Goal: Navigation & Orientation: Find specific page/section

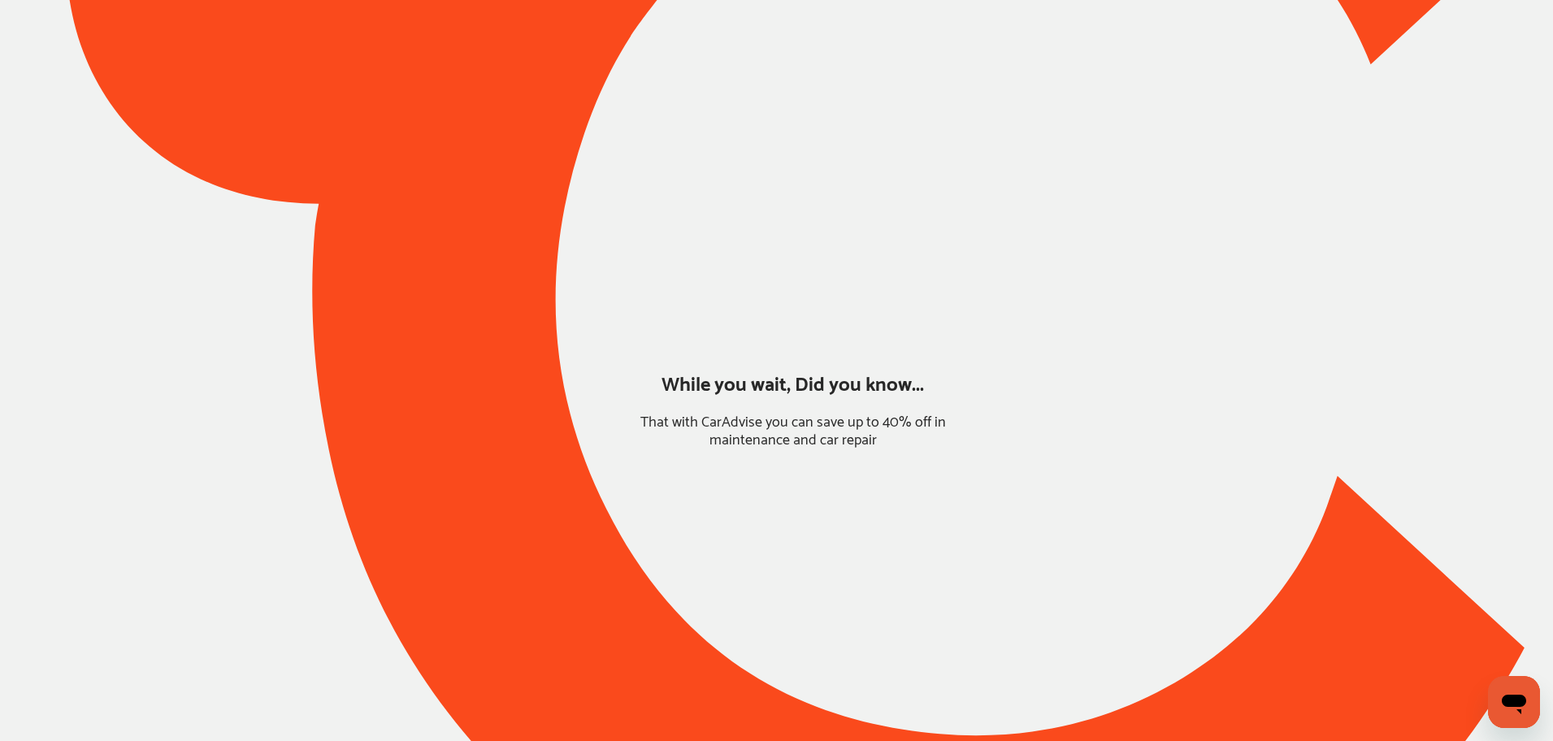
type input "*****"
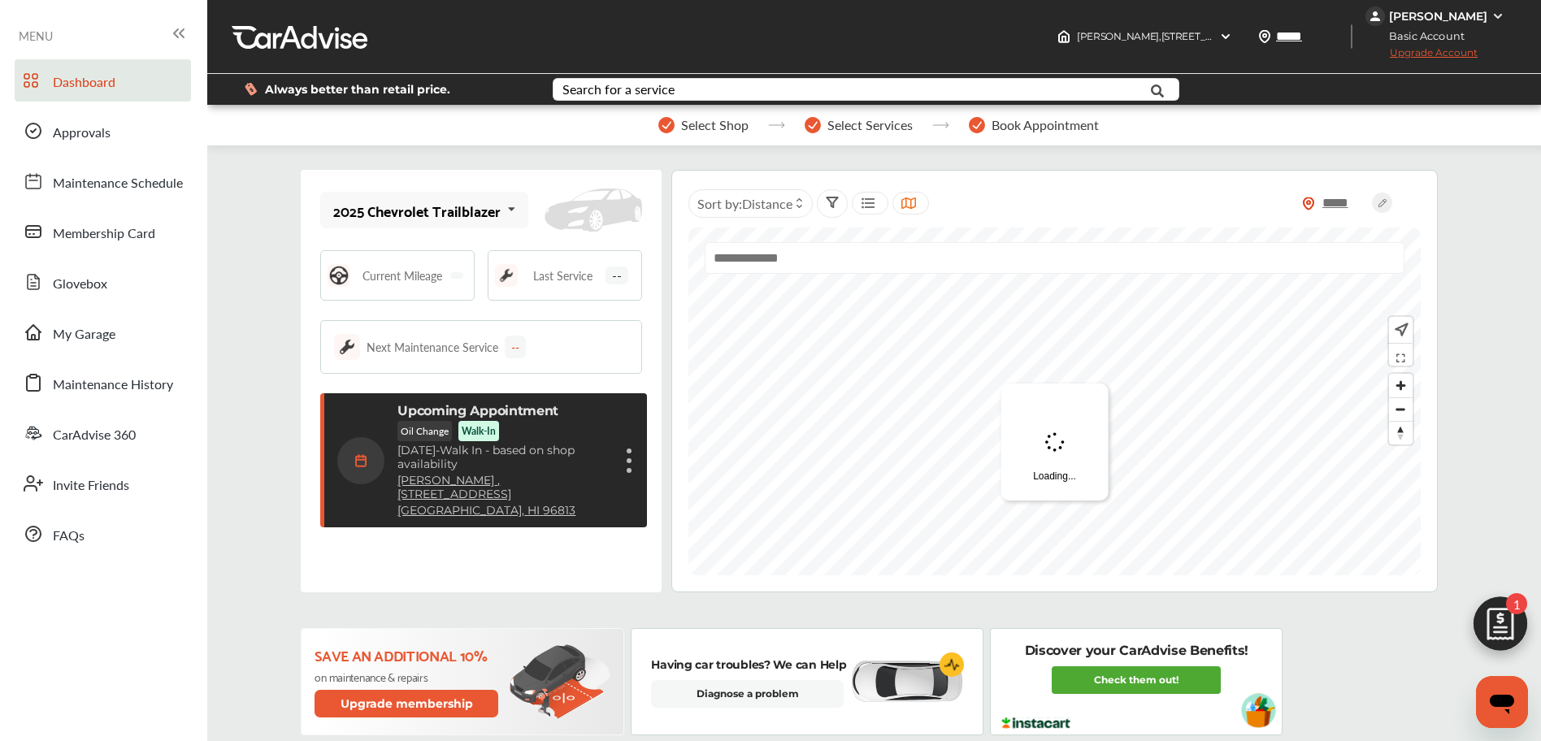
scroll to position [233, 0]
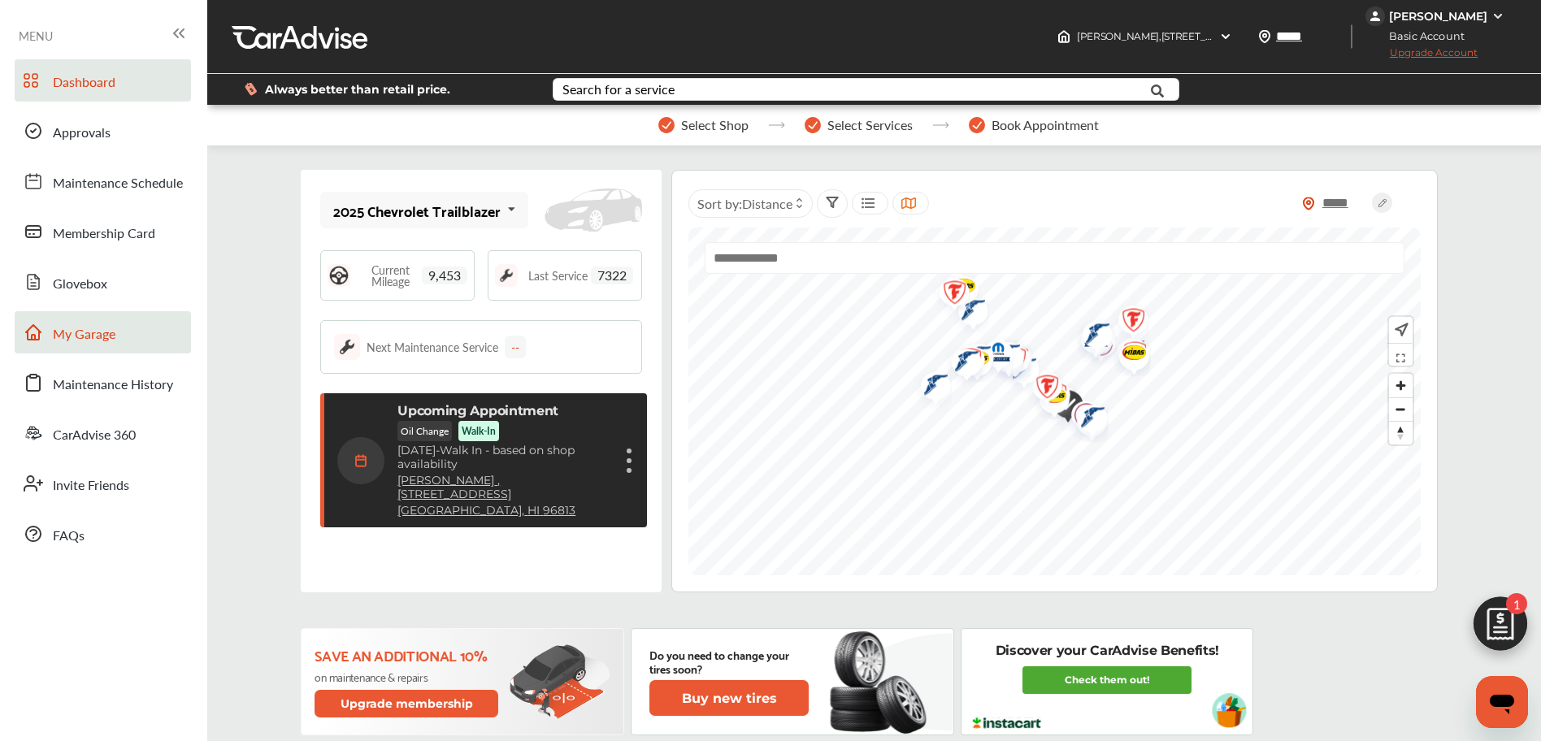
click at [112, 333] on span "My Garage" at bounding box center [84, 334] width 63 height 21
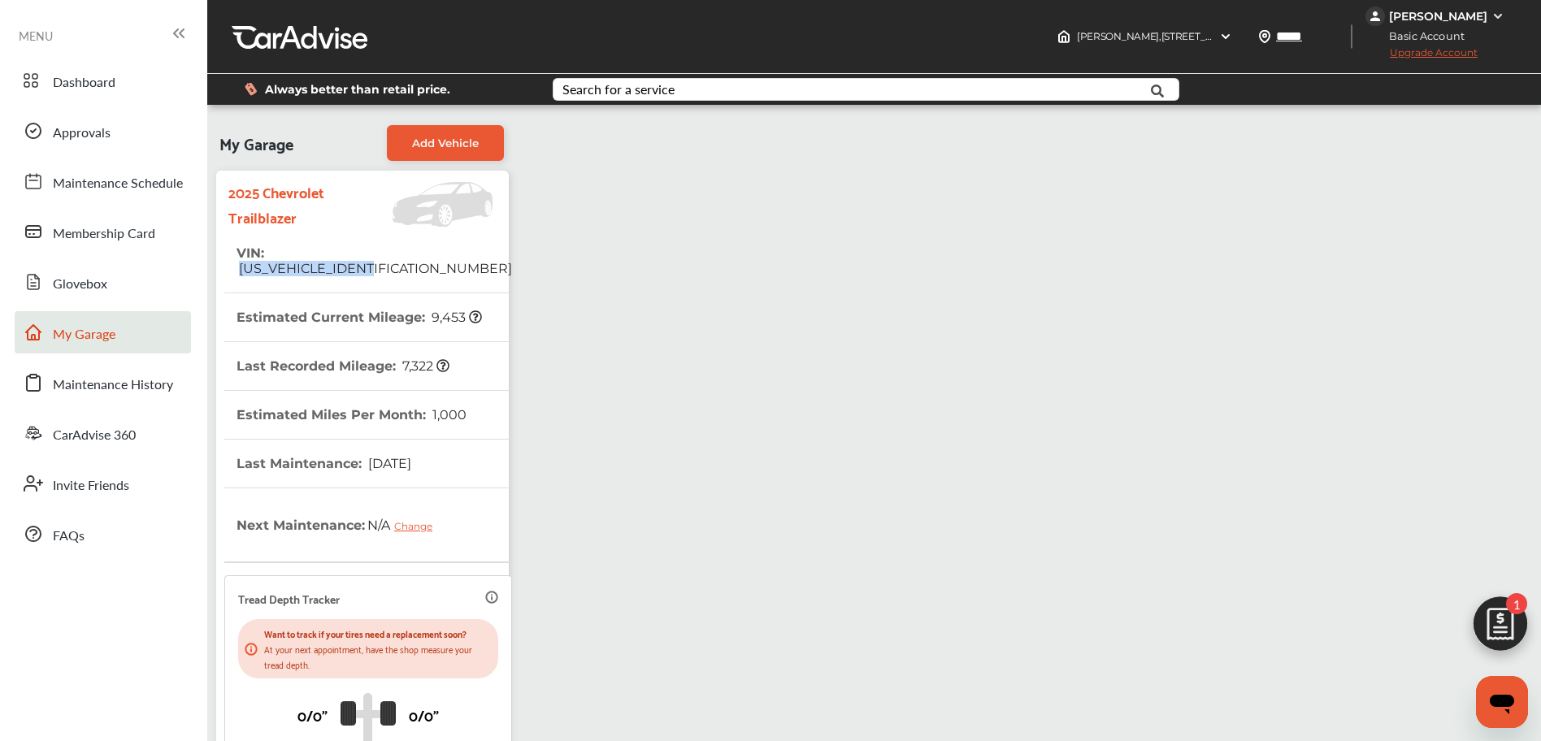
drag, startPoint x: 271, startPoint y: 252, endPoint x: 410, endPoint y: 262, distance: 139.4
click at [417, 265] on tr "VIN : KL79MPSL0SB178961" at bounding box center [368, 261] width 288 height 64
copy span "KL79MPSL0SB178961"
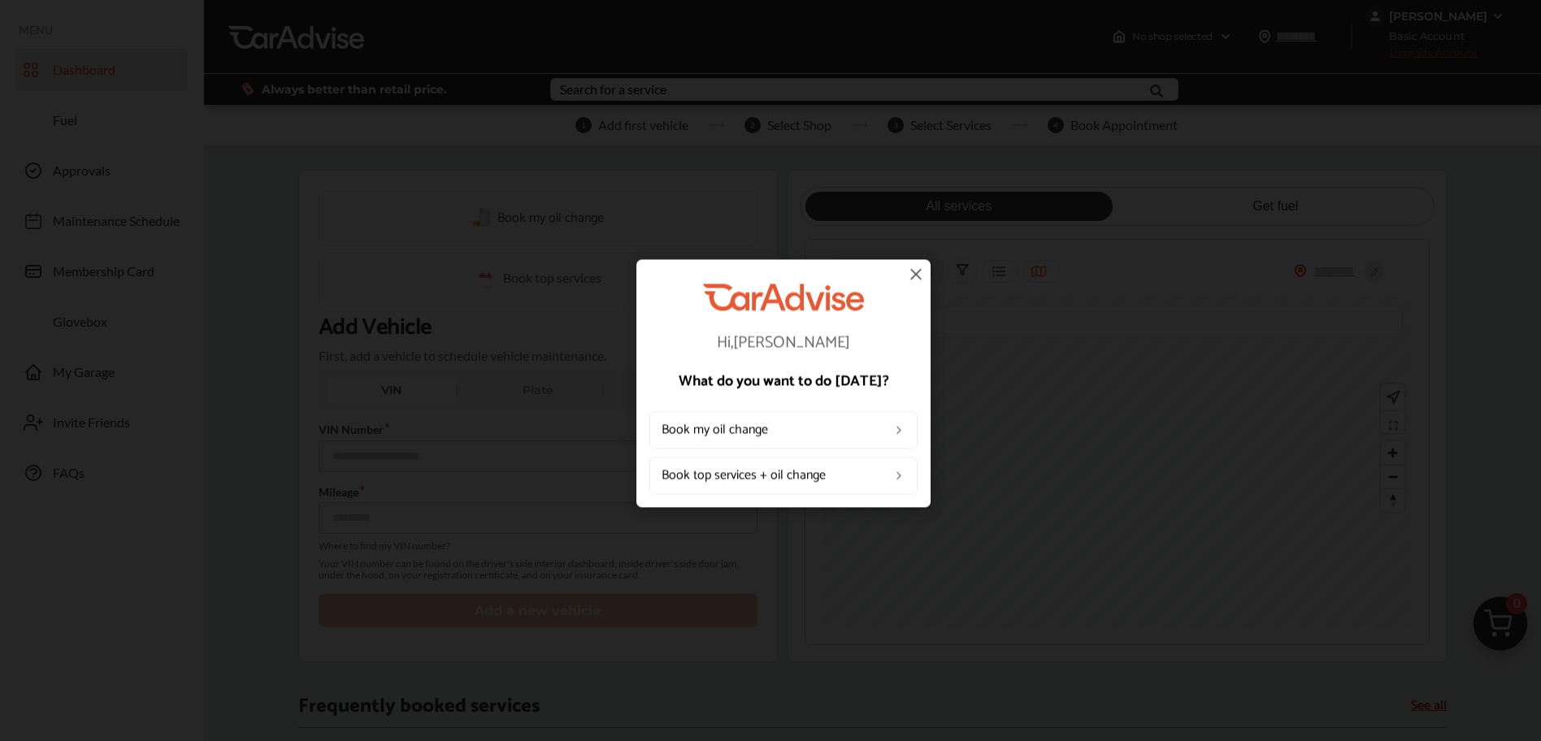
type input "*****"
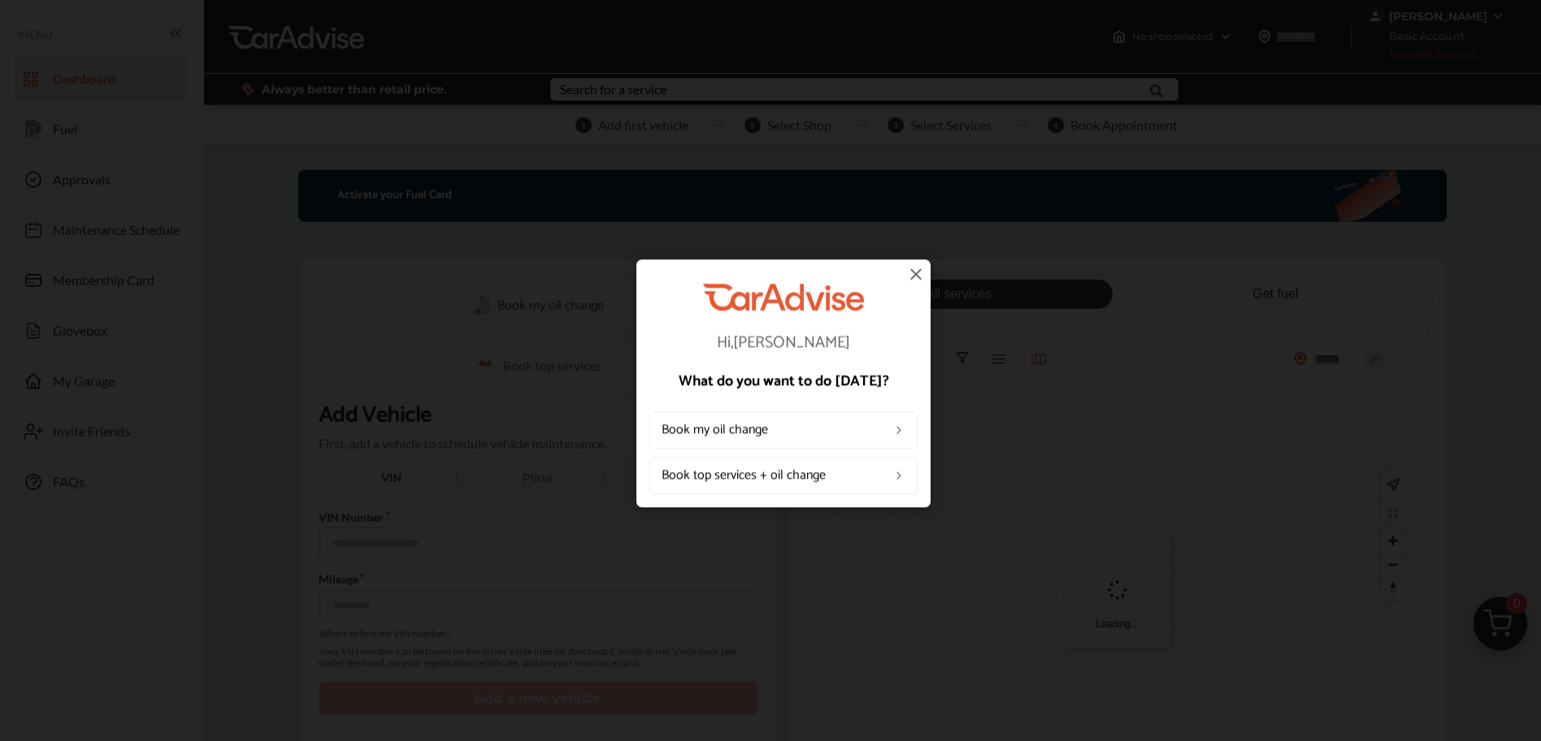
type input "*****"
click at [913, 272] on img at bounding box center [916, 274] width 20 height 20
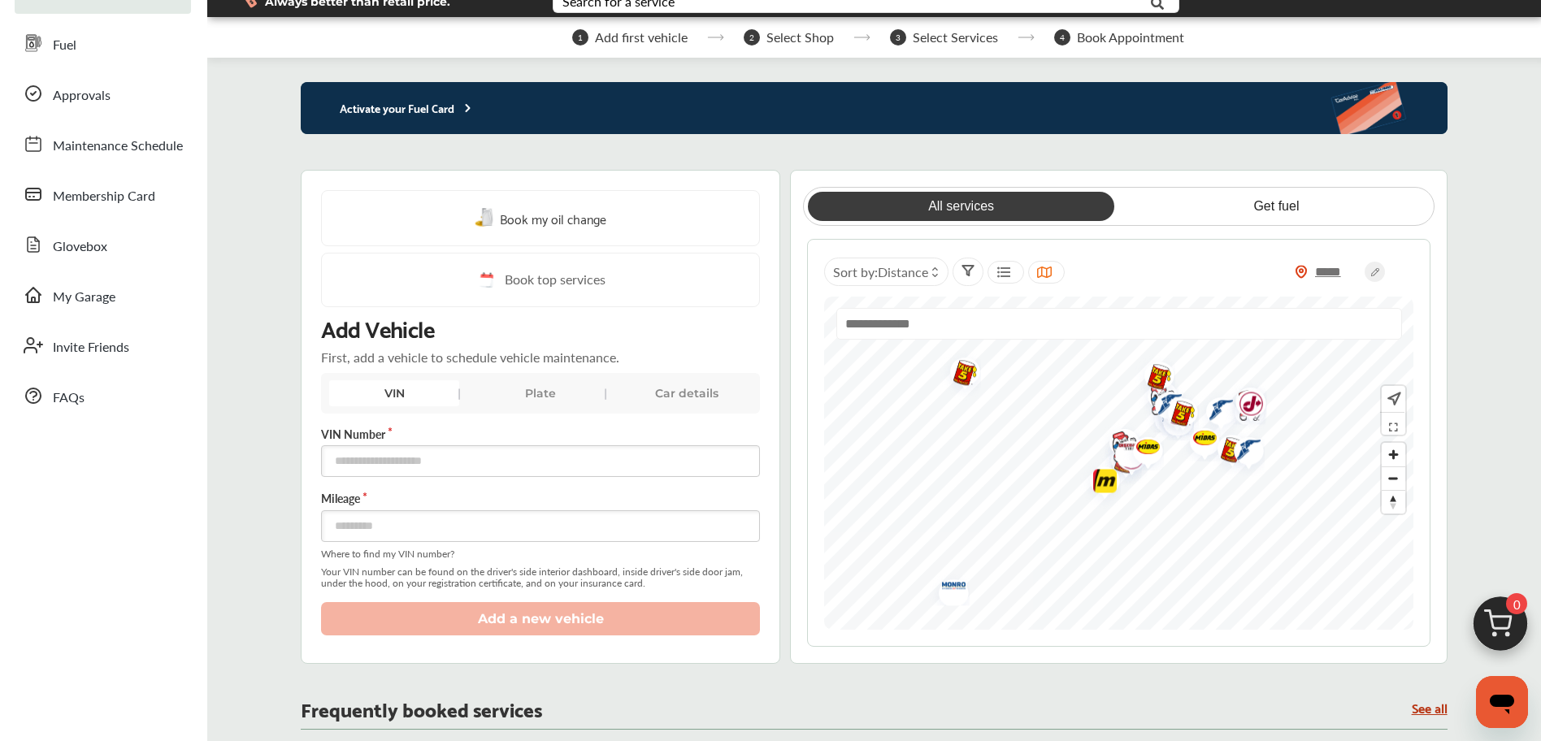
scroll to position [91, 0]
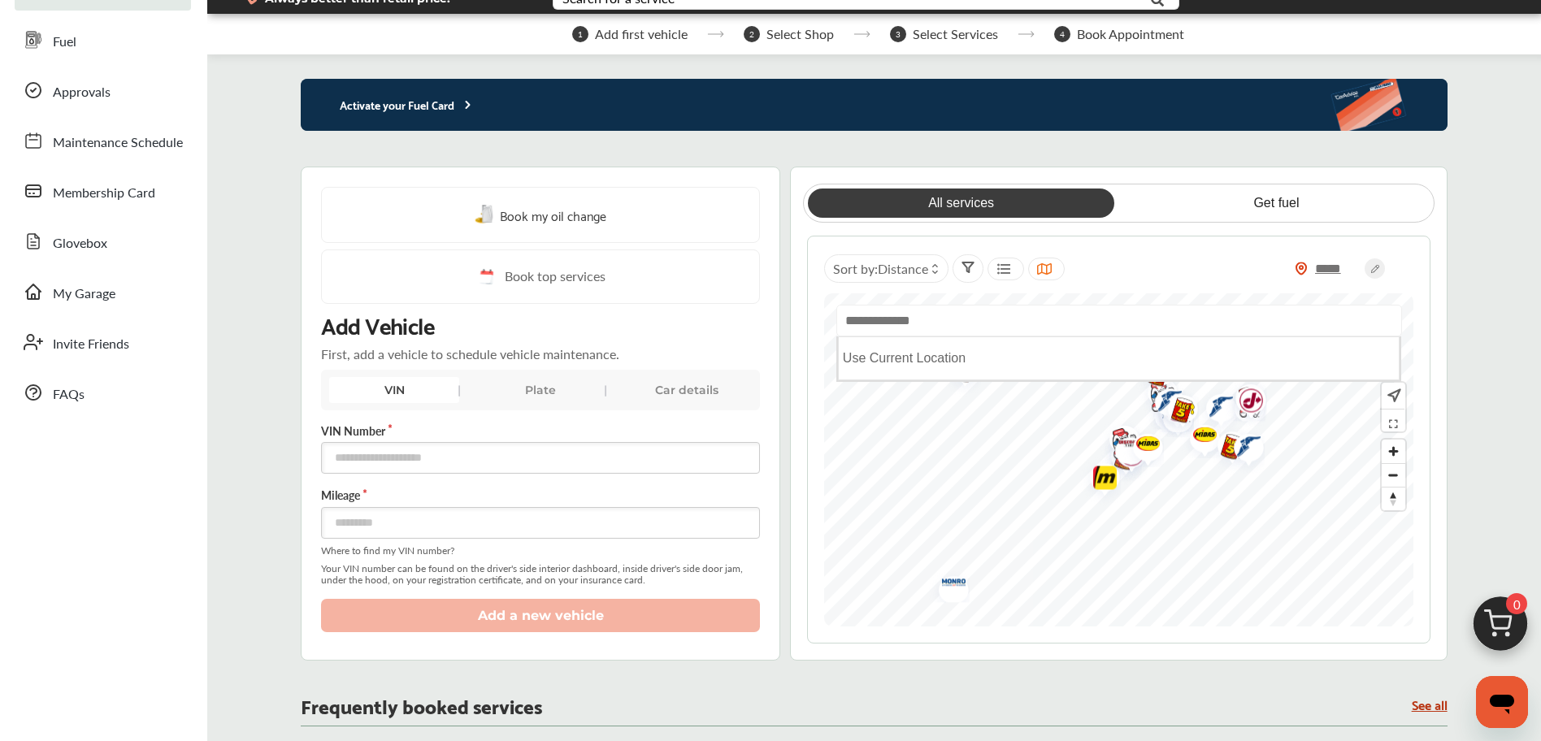
click at [928, 323] on input "text" at bounding box center [1119, 321] width 566 height 32
click at [1287, 206] on link "Get fuel" at bounding box center [1276, 203] width 306 height 29
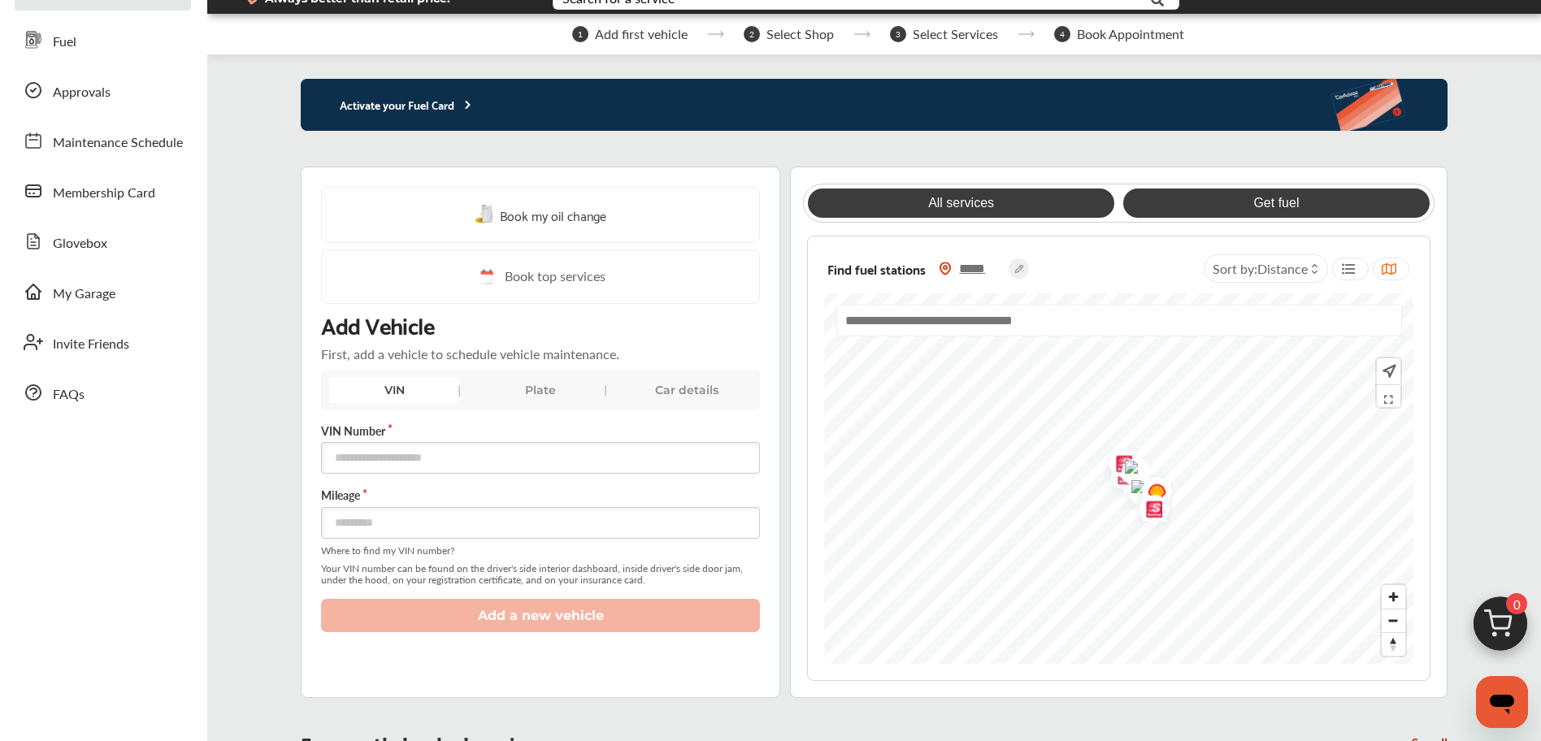
click at [943, 203] on link "All services" at bounding box center [961, 203] width 306 height 29
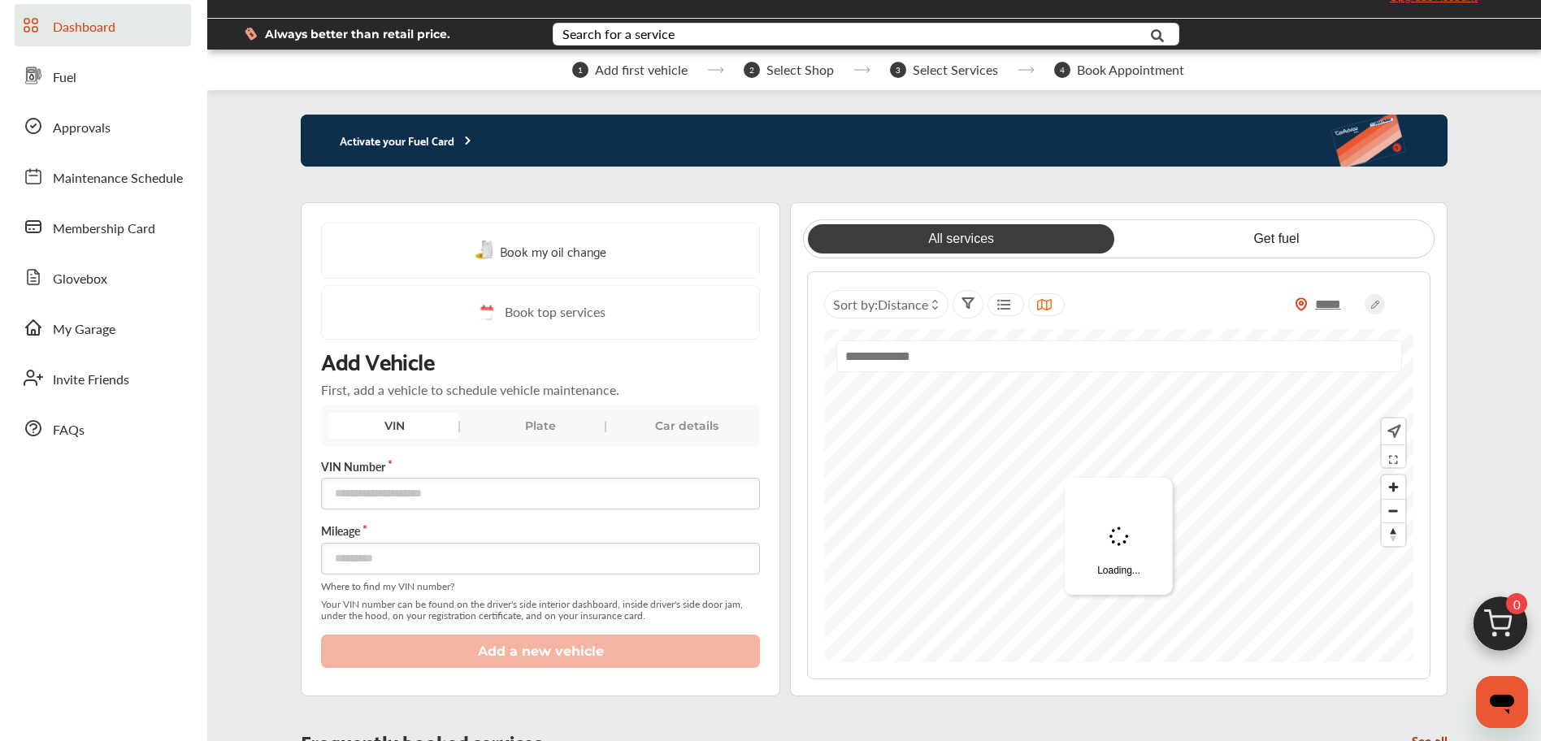
scroll to position [0, 0]
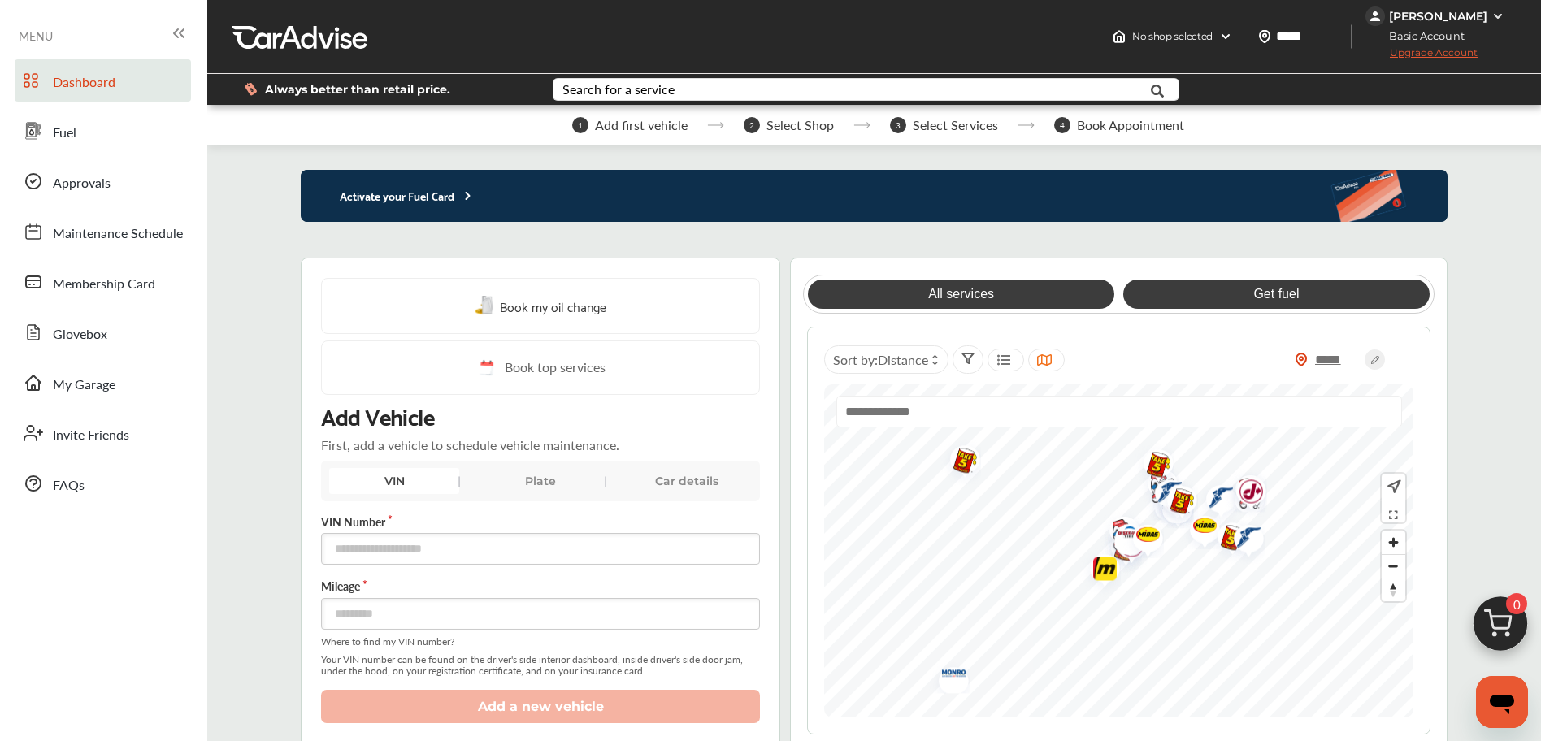
click at [1235, 294] on link "Get fuel" at bounding box center [1276, 294] width 306 height 29
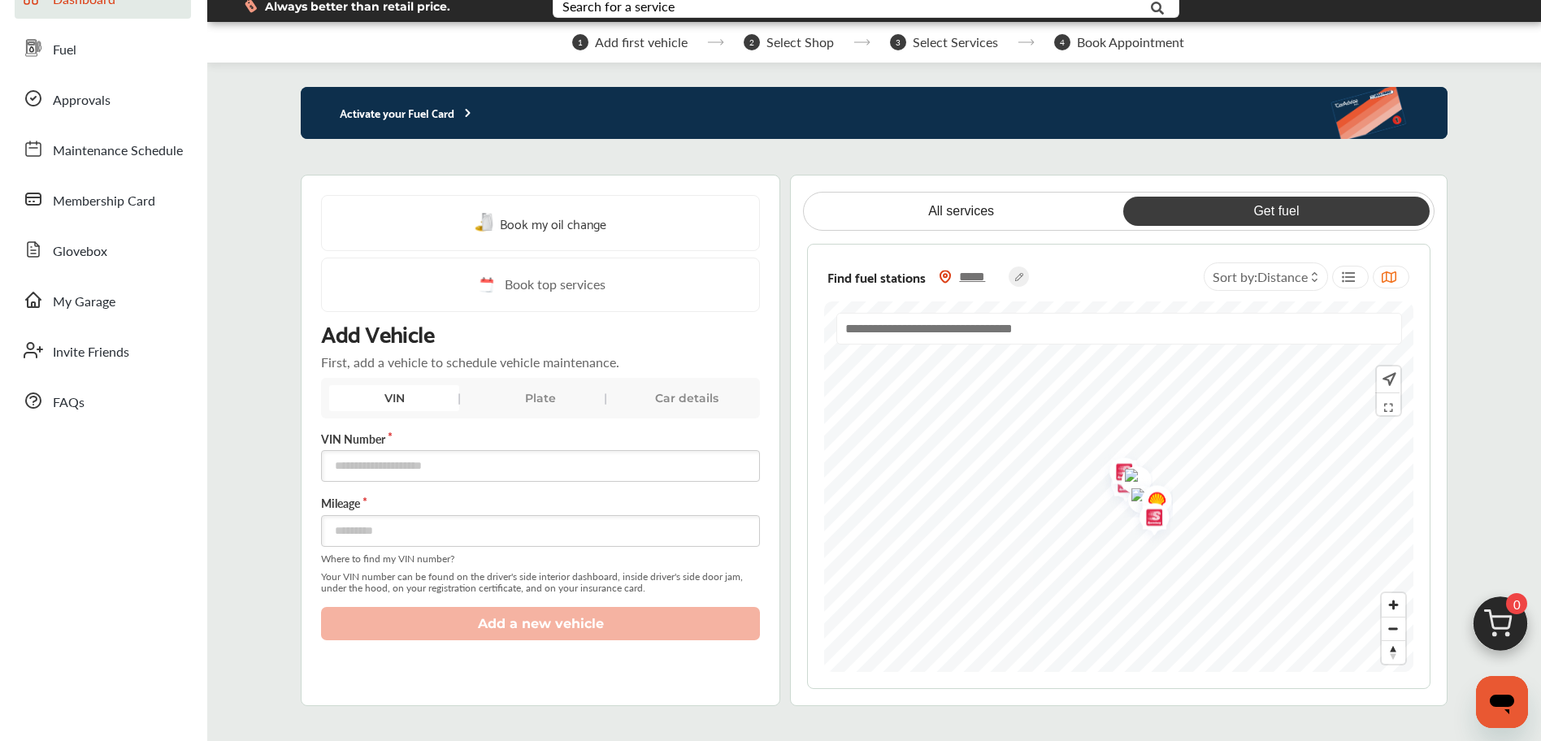
scroll to position [119, 0]
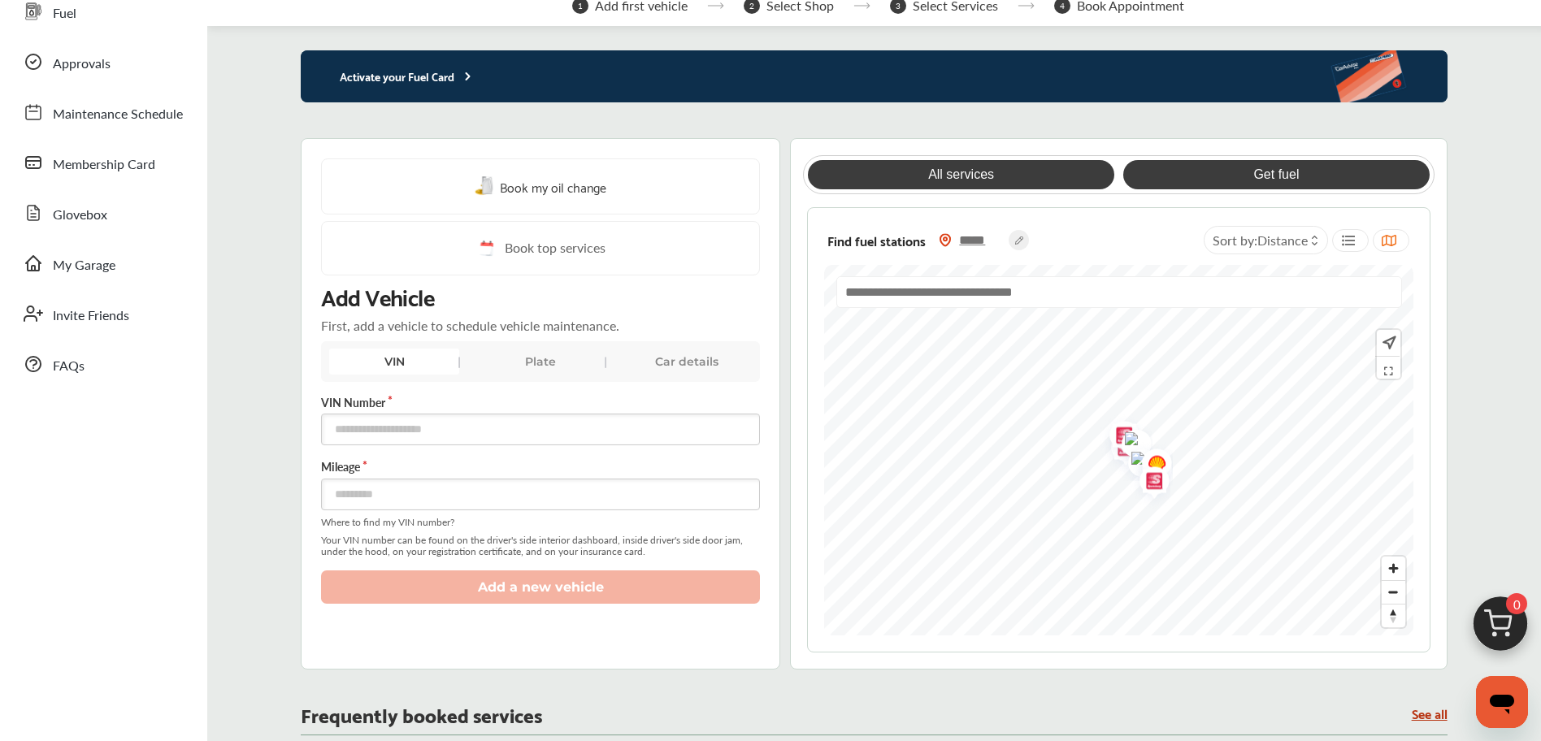
click at [931, 168] on link "All services" at bounding box center [961, 174] width 306 height 29
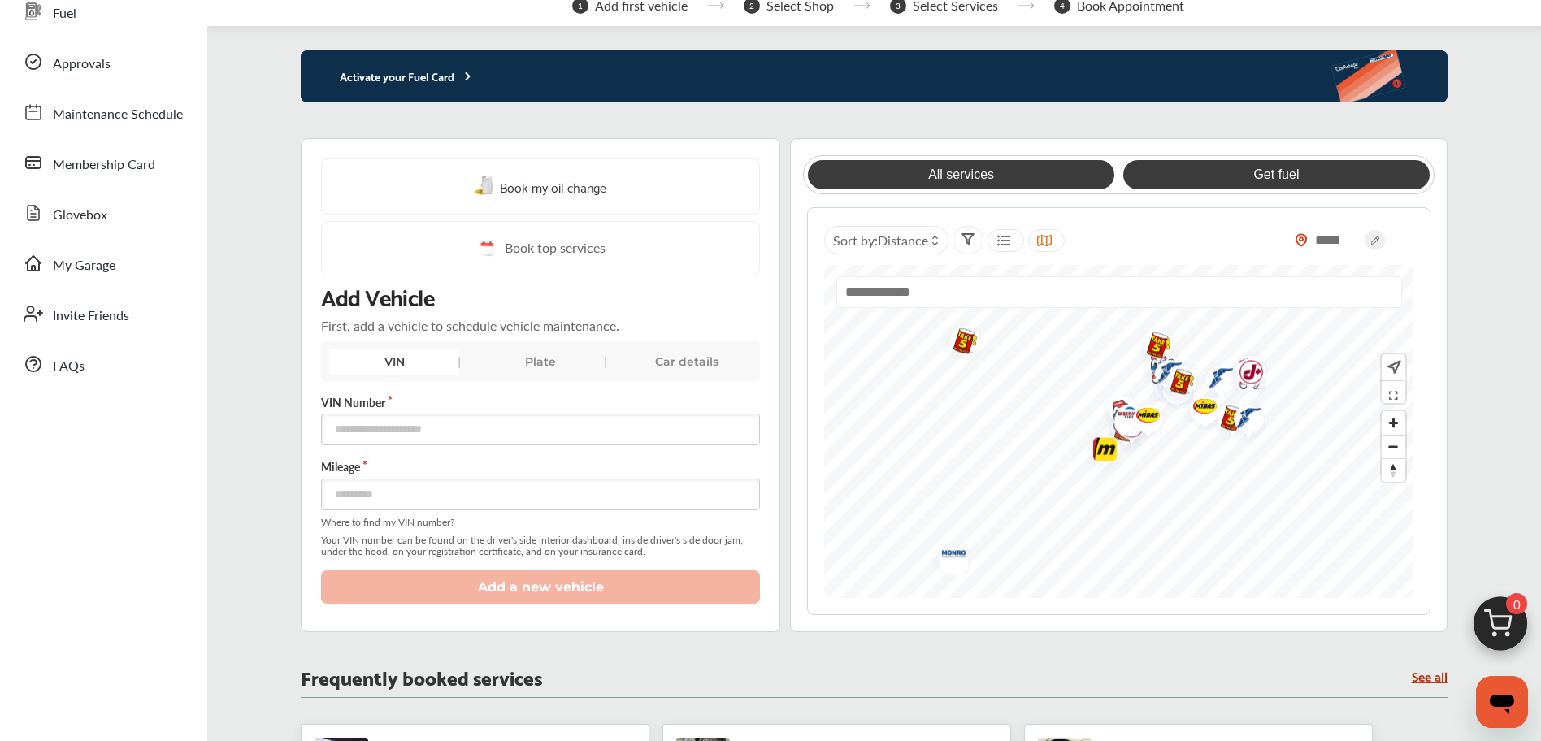
click at [1243, 167] on link "Get fuel" at bounding box center [1276, 174] width 306 height 29
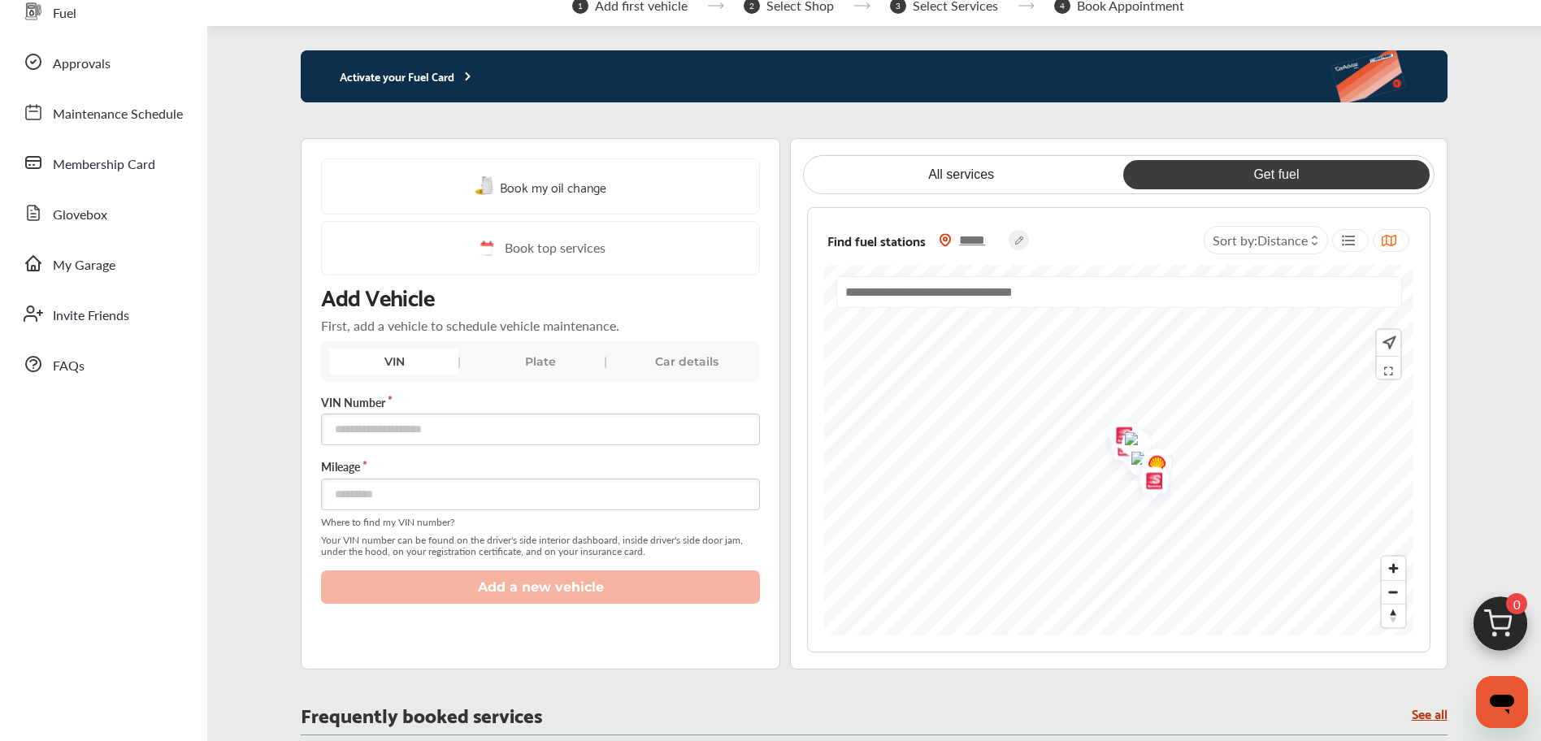
click at [1154, 458] on img "Map marker" at bounding box center [1148, 483] width 43 height 51
click at [992, 241] on input "*****" at bounding box center [980, 240] width 57 height 17
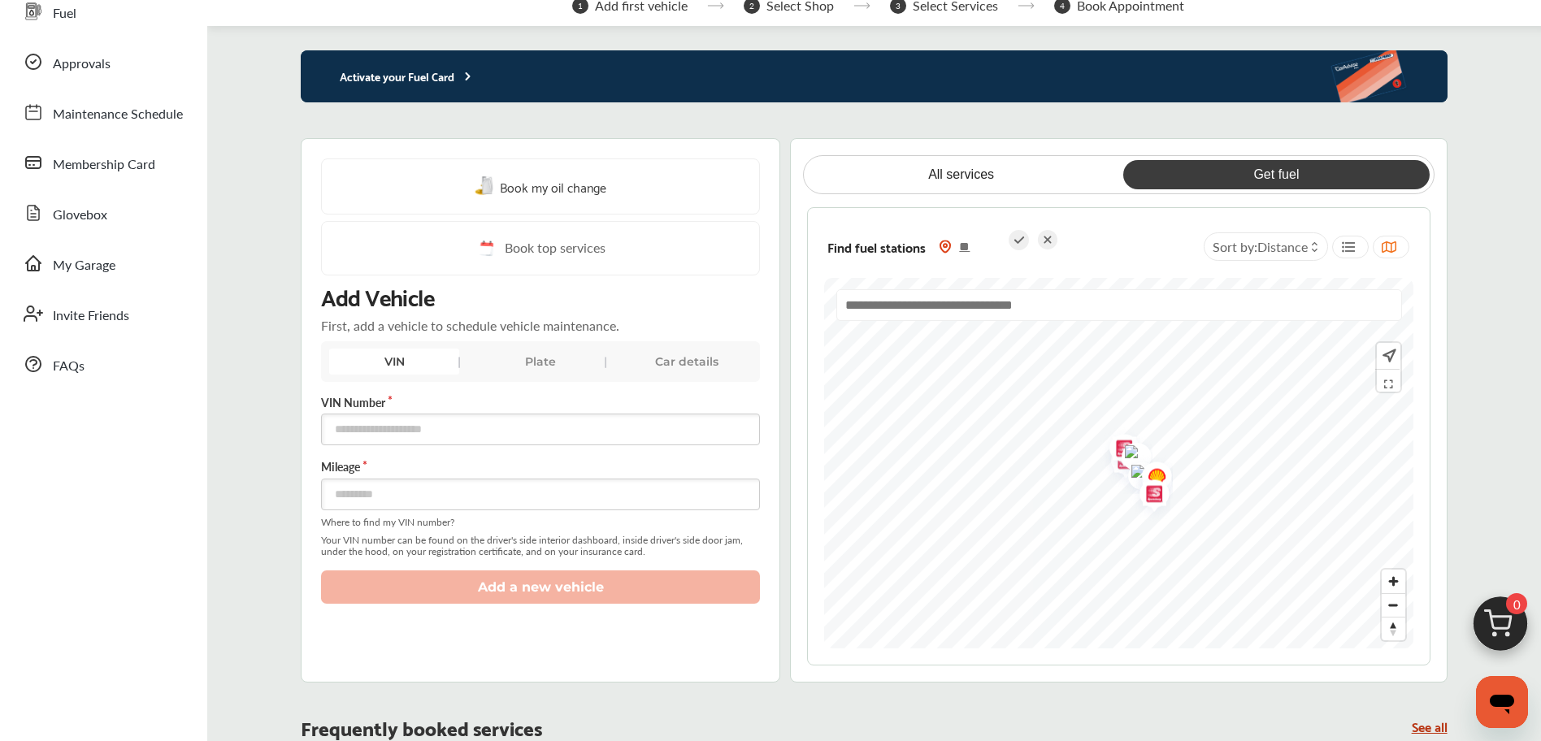
type input "*"
type input "*****"
click at [1015, 236] on icon at bounding box center [1019, 240] width 20 height 20
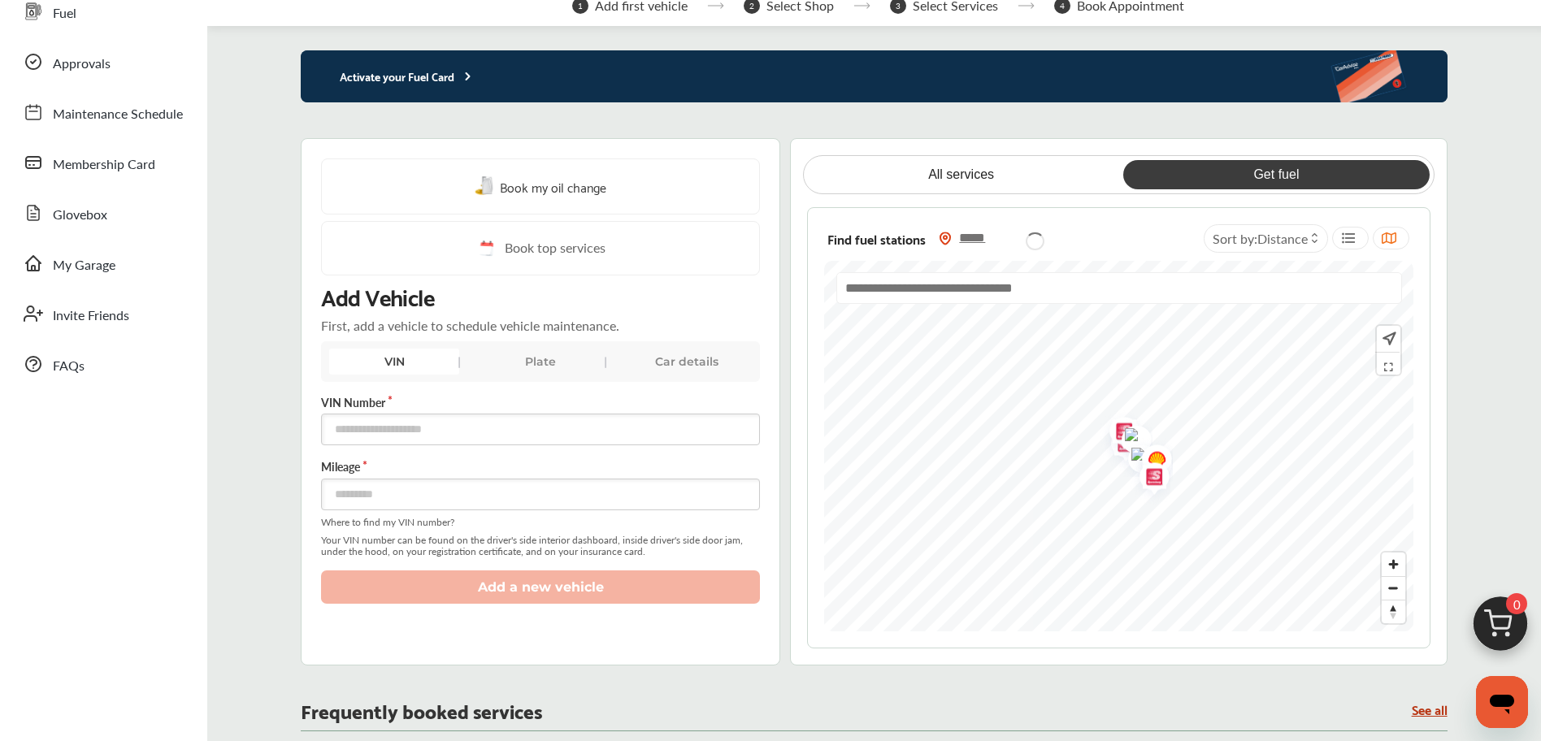
type input "*****"
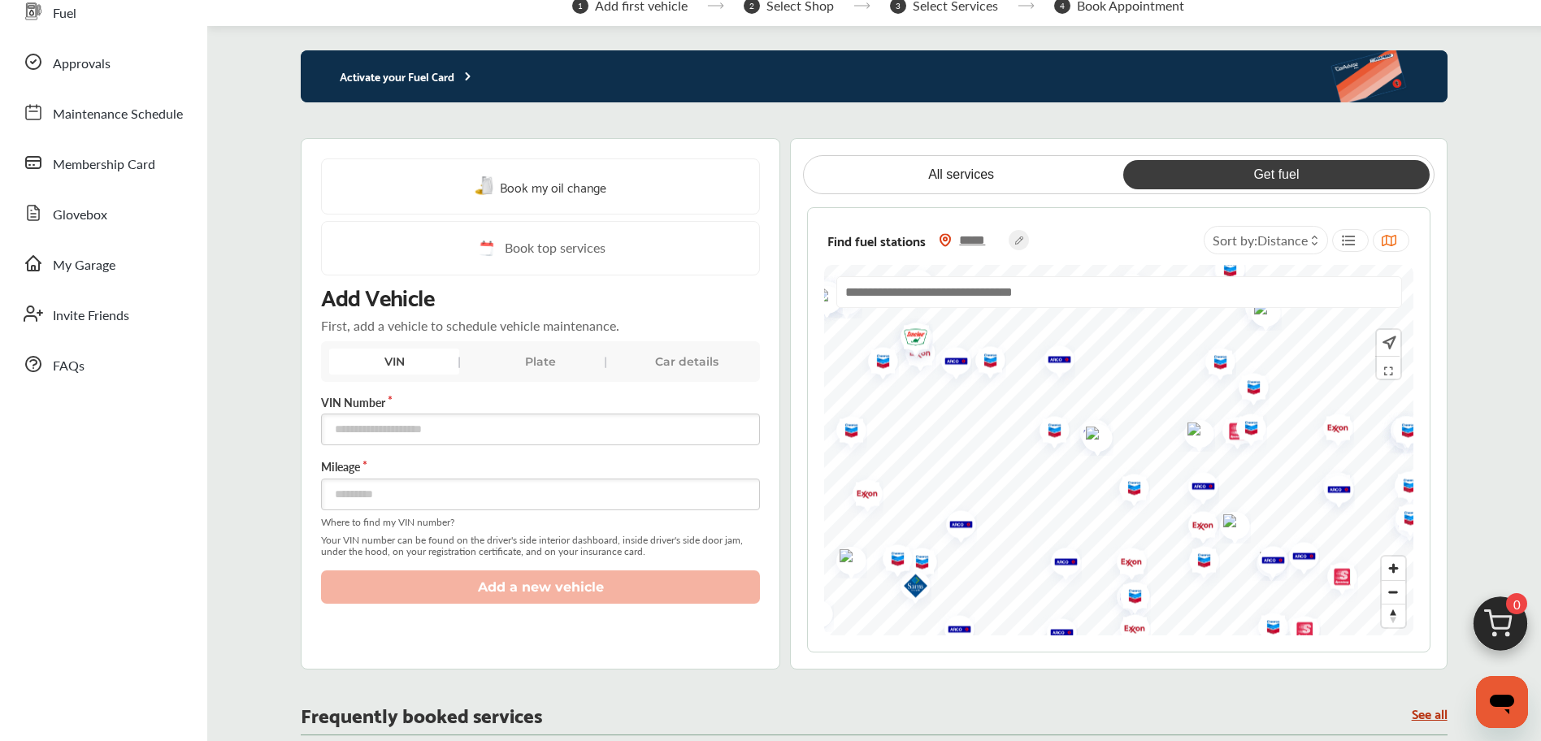
click at [1055, 354] on img "Map marker" at bounding box center [1053, 361] width 43 height 51
click at [781, 142] on div "Book my oil change Book top services Add Vehicle First, add a vehicle to schedu…" at bounding box center [874, 403] width 1146 height 531
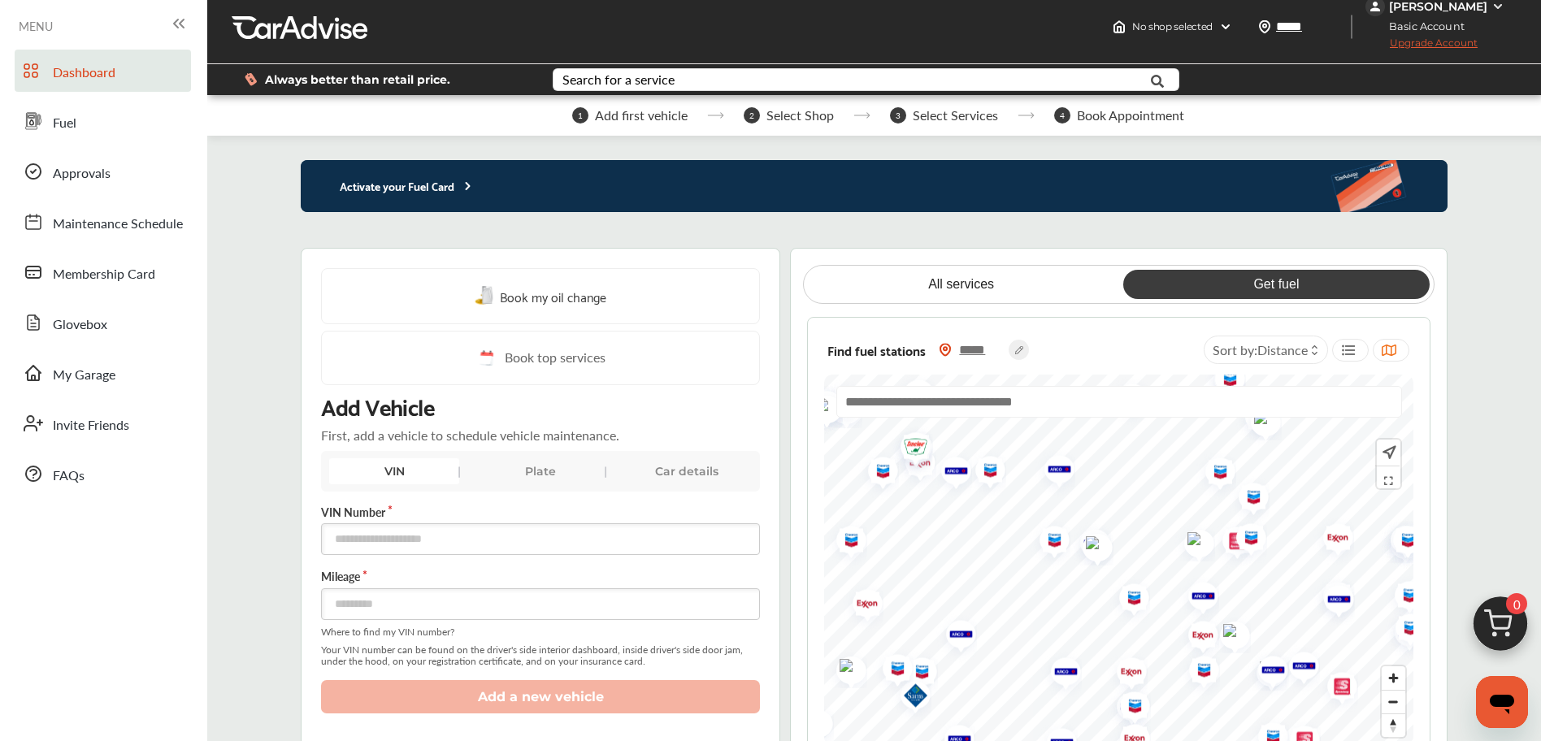
scroll to position [0, 0]
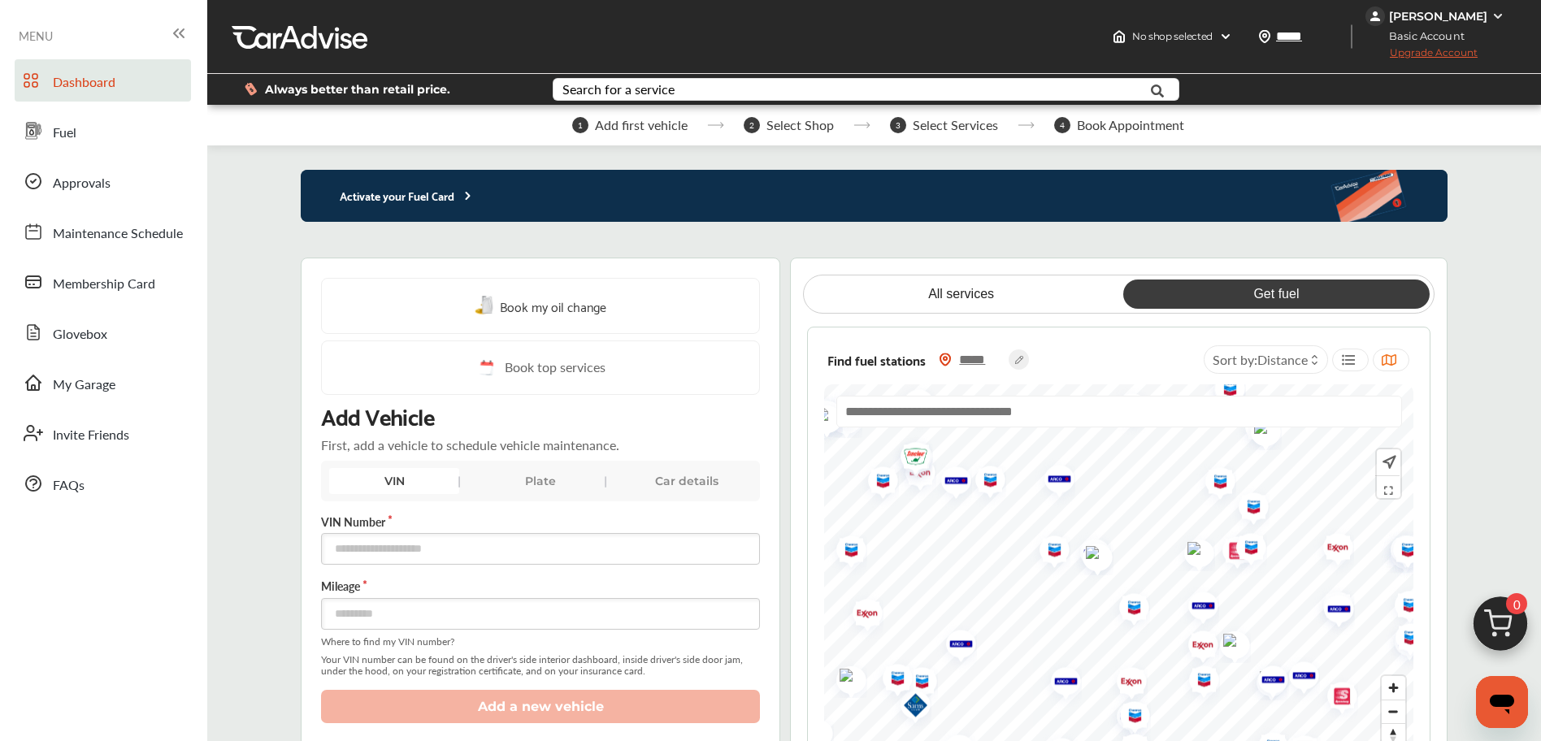
click at [86, 87] on span "Dashboard" at bounding box center [84, 82] width 63 height 21
click at [78, 138] on link "Fuel" at bounding box center [103, 131] width 176 height 42
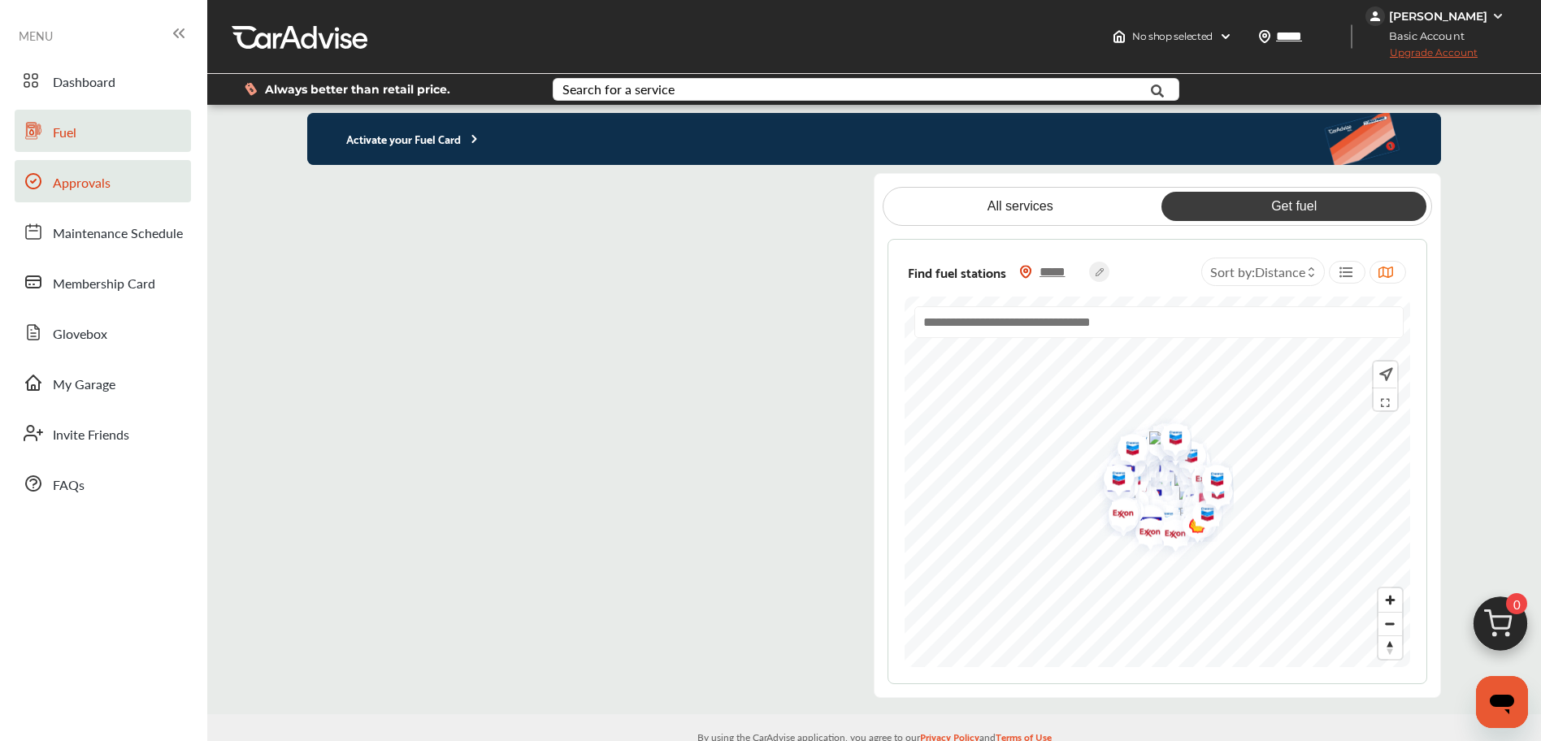
click at [78, 171] on link "Approvals" at bounding box center [103, 181] width 176 height 42
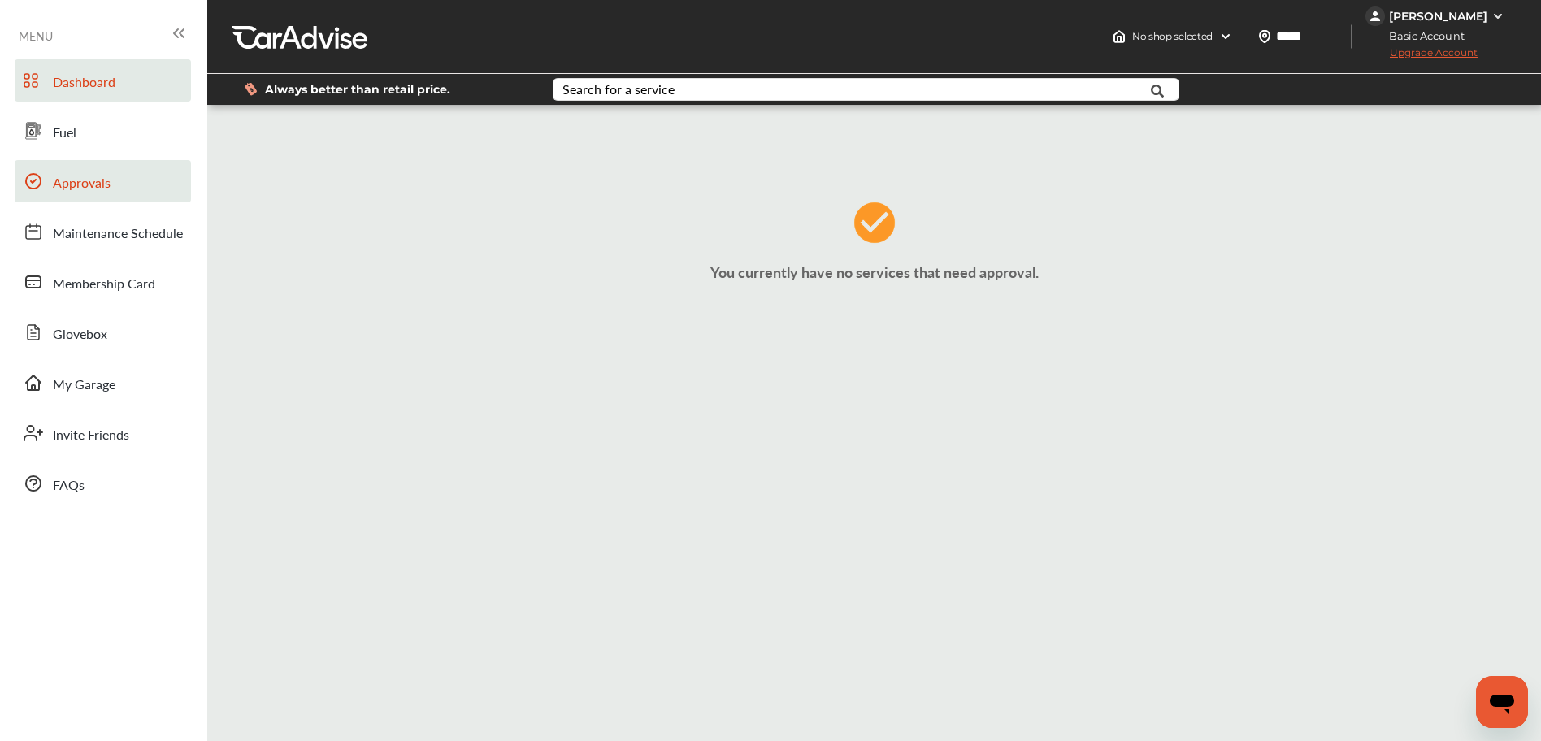
click at [108, 89] on span "Dashboard" at bounding box center [84, 82] width 63 height 21
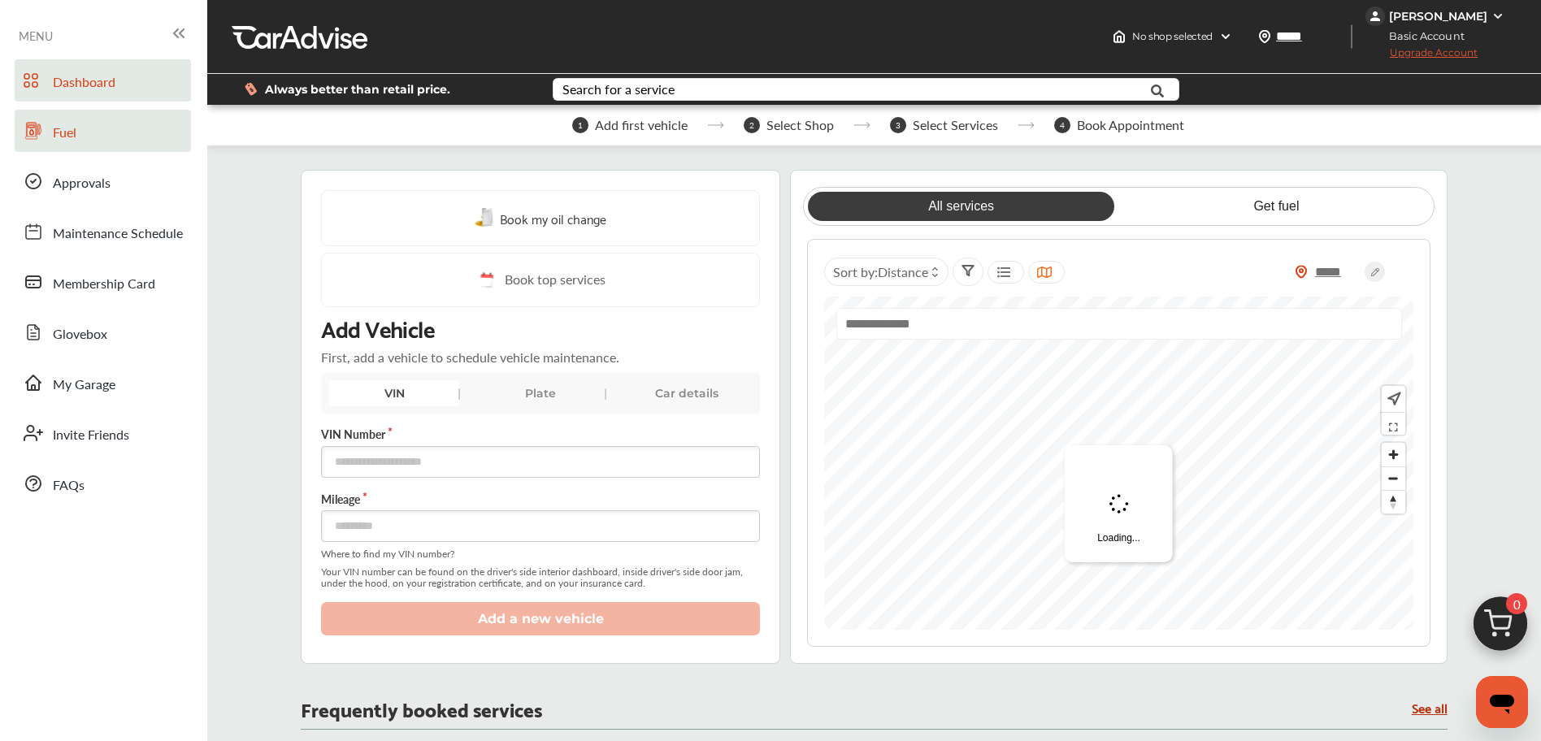
click at [90, 124] on link "Fuel" at bounding box center [103, 131] width 176 height 42
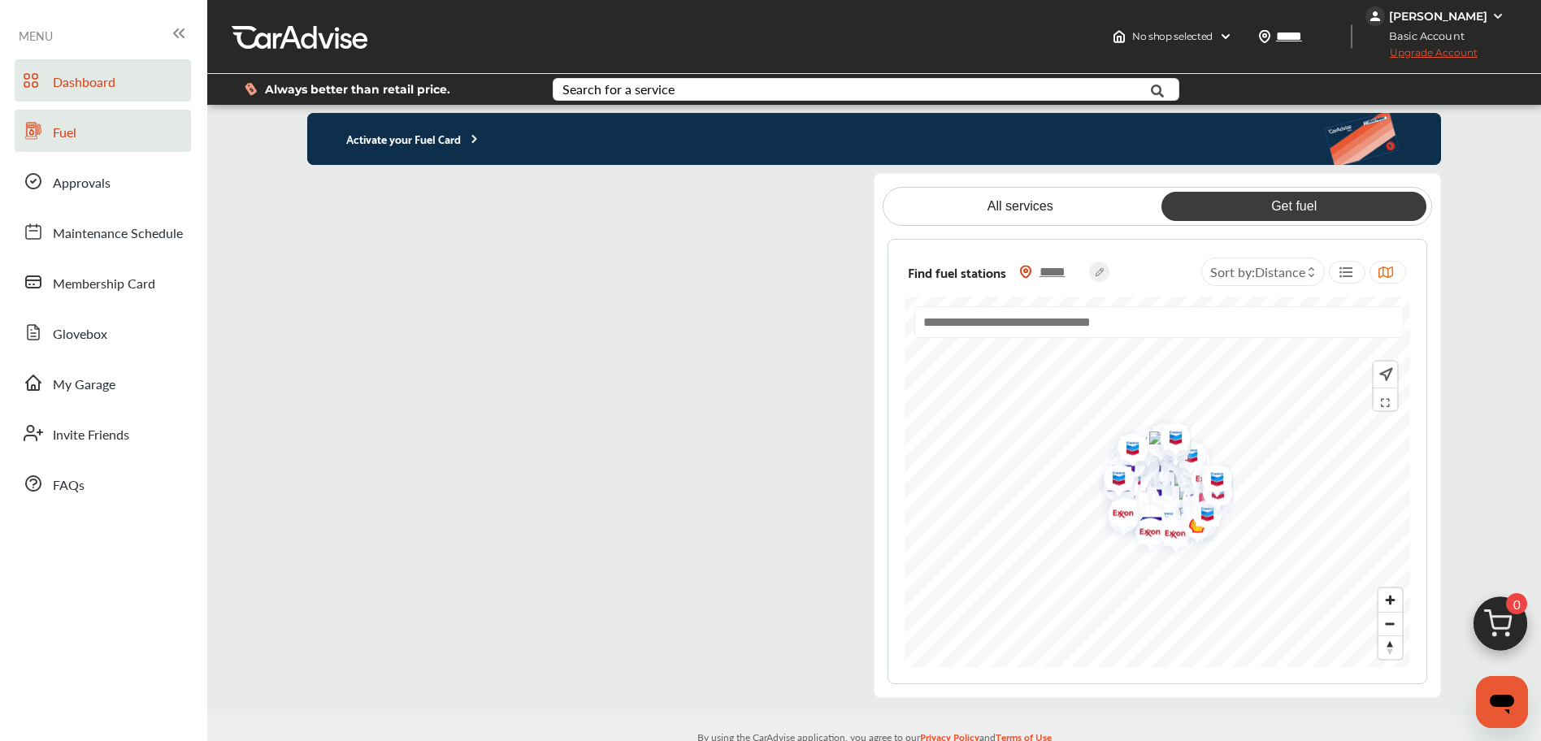
click at [106, 77] on span "Dashboard" at bounding box center [84, 82] width 63 height 21
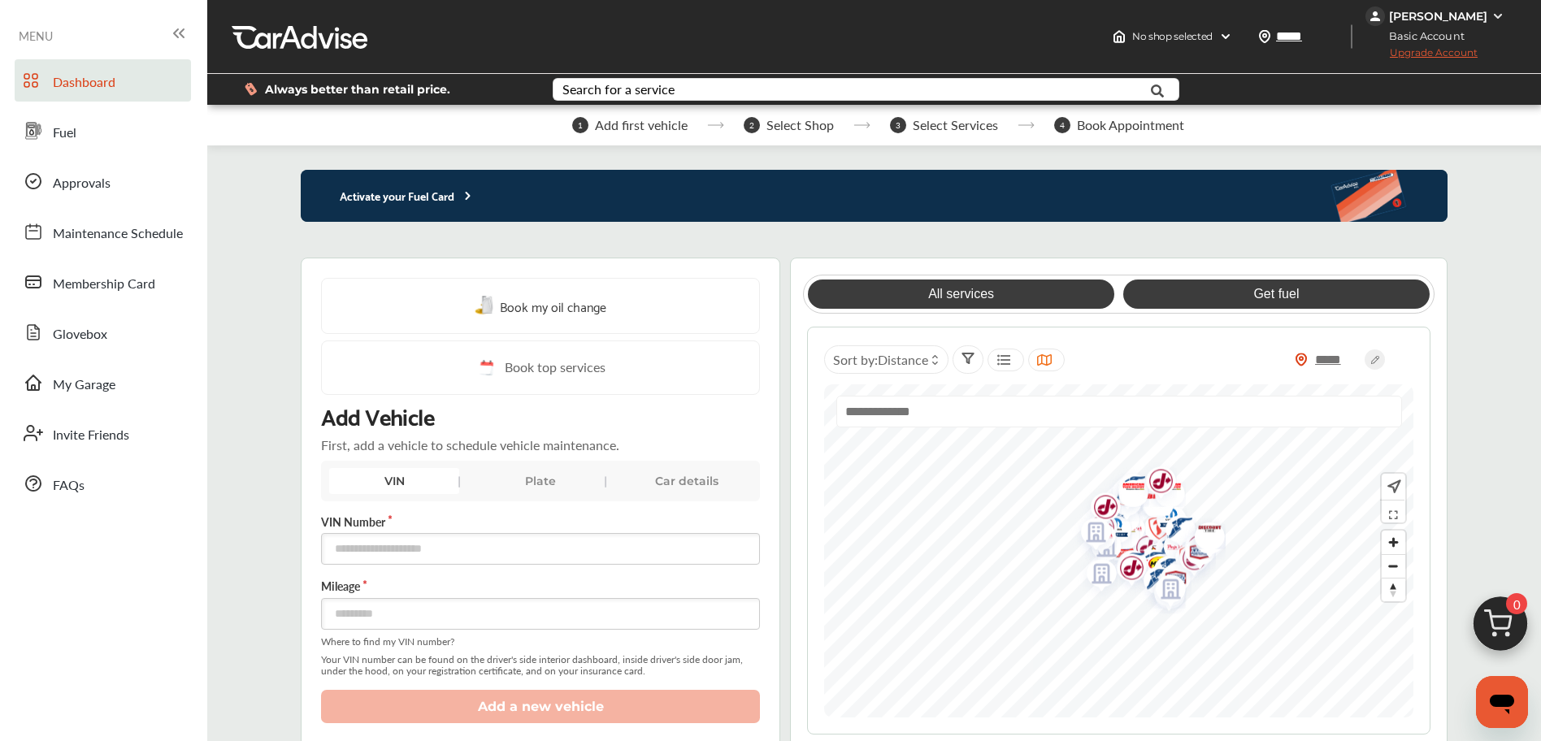
click at [1242, 295] on link "Get fuel" at bounding box center [1276, 294] width 306 height 29
